Goal: Task Accomplishment & Management: Manage account settings

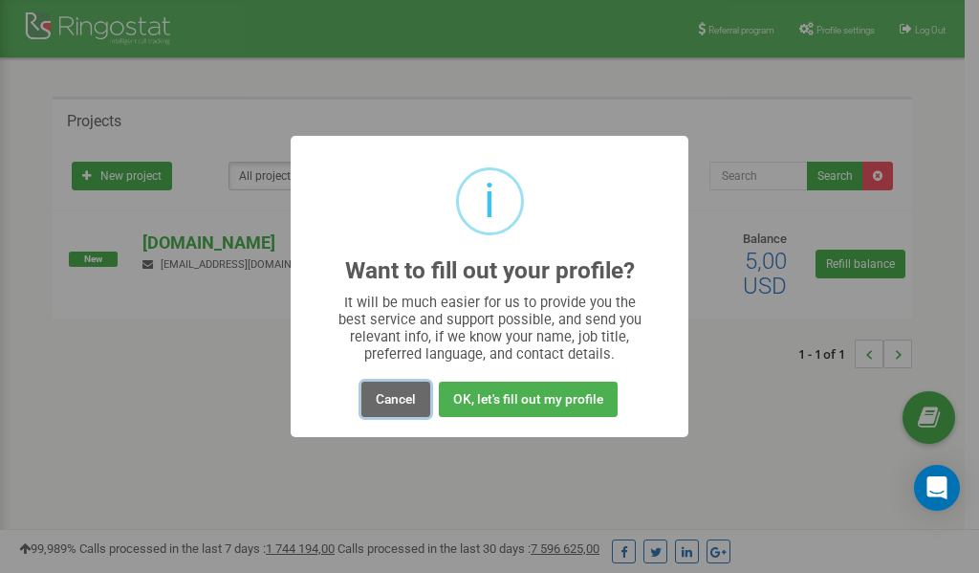
click at [399, 398] on button "Cancel" at bounding box center [395, 399] width 69 height 35
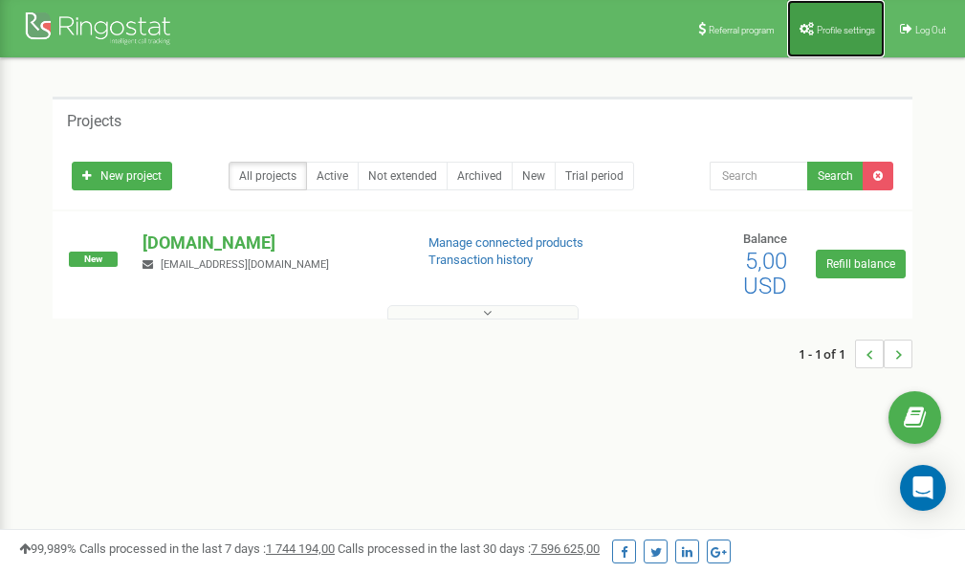
click at [842, 21] on link "Profile settings" at bounding box center [836, 28] width 98 height 57
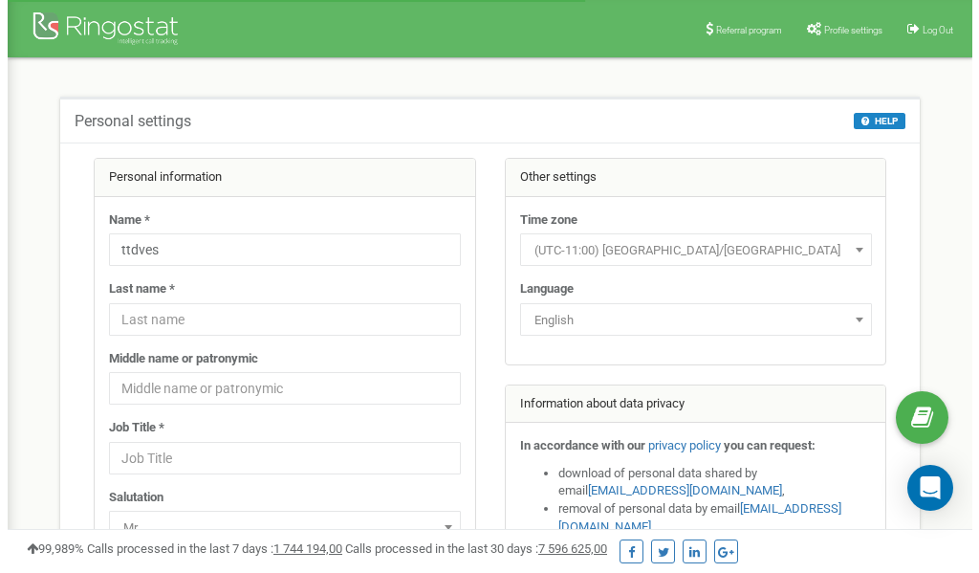
scroll to position [96, 0]
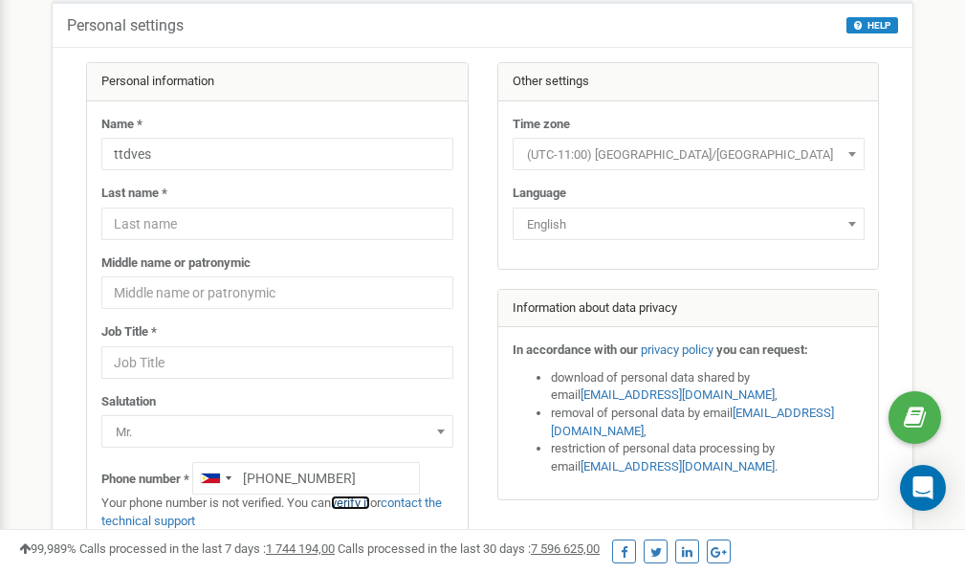
click at [358, 502] on link "verify it" at bounding box center [350, 502] width 39 height 14
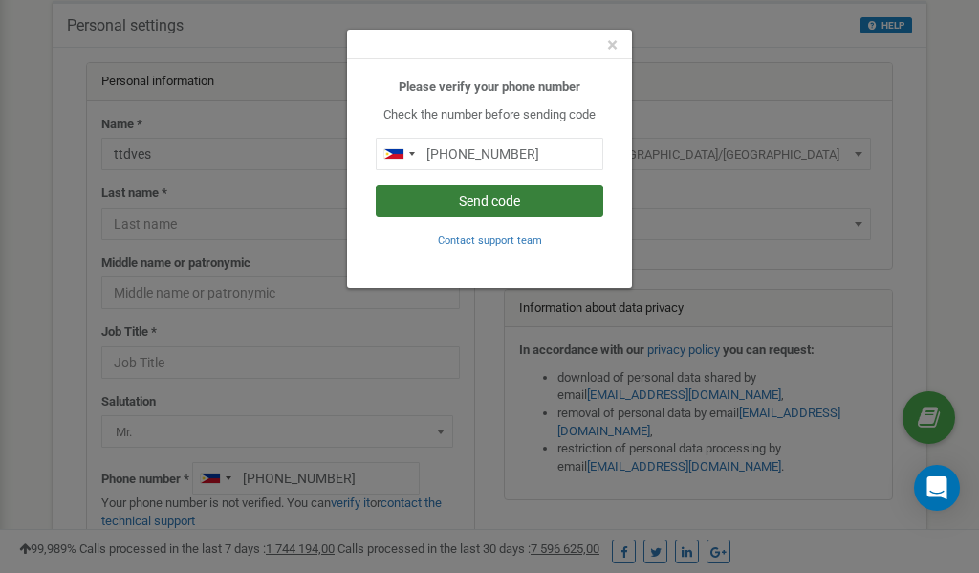
click at [489, 198] on button "Send code" at bounding box center [490, 201] width 228 height 33
